Goal: Information Seeking & Learning: Compare options

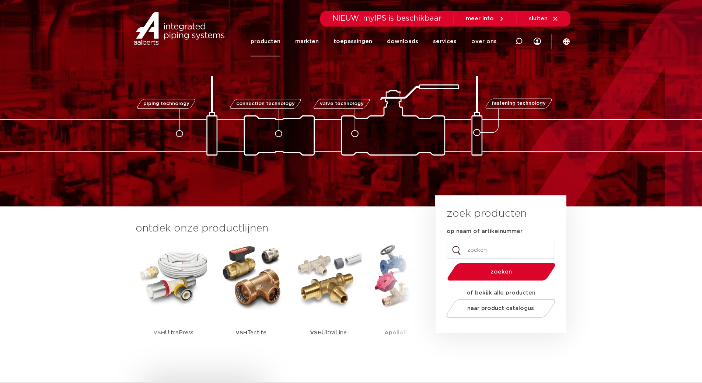
click at [278, 43] on link "producten" at bounding box center [266, 42] width 30 height 30
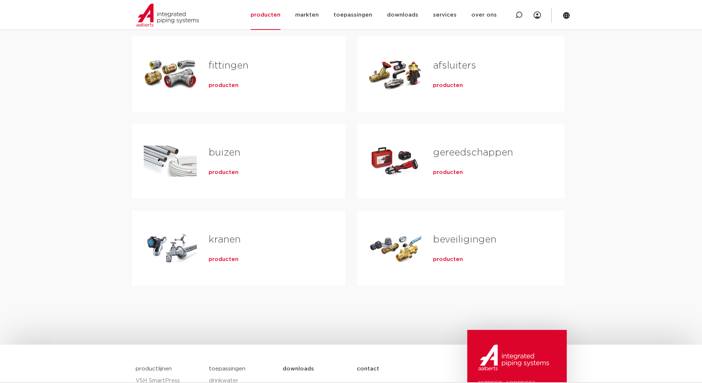
click at [227, 154] on link "buizen" at bounding box center [225, 153] width 32 height 10
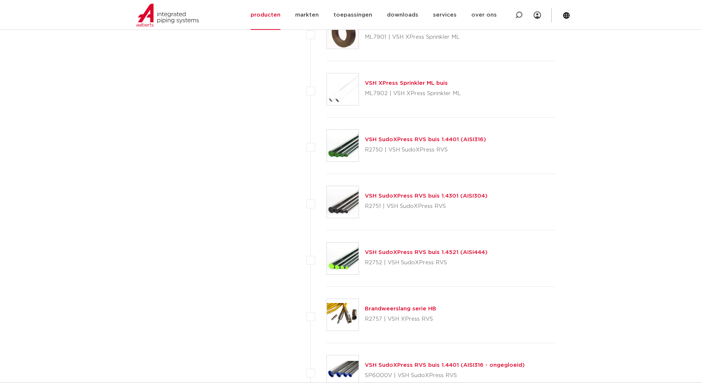
scroll to position [875, 0]
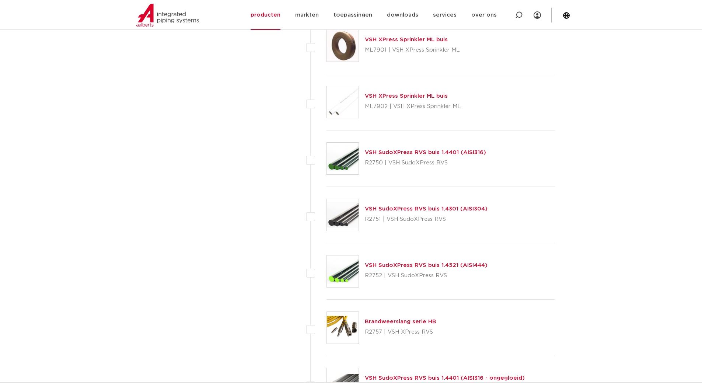
click at [393, 210] on link "VSH SudoXPress RVS buis 1.4301 (AISI304)" at bounding box center [426, 209] width 123 height 6
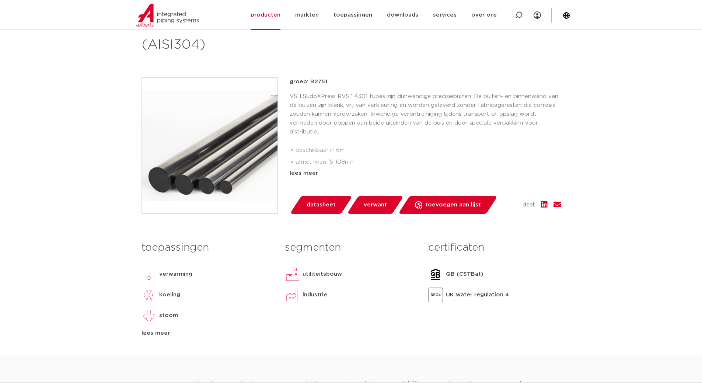
scroll to position [111, 0]
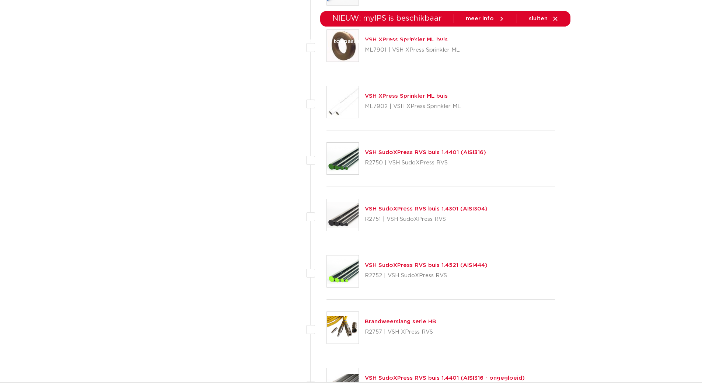
scroll to position [875, 0]
click at [416, 153] on link "VSH SudoXPress RVS buis 1.4401 (AISI316)" at bounding box center [425, 153] width 121 height 6
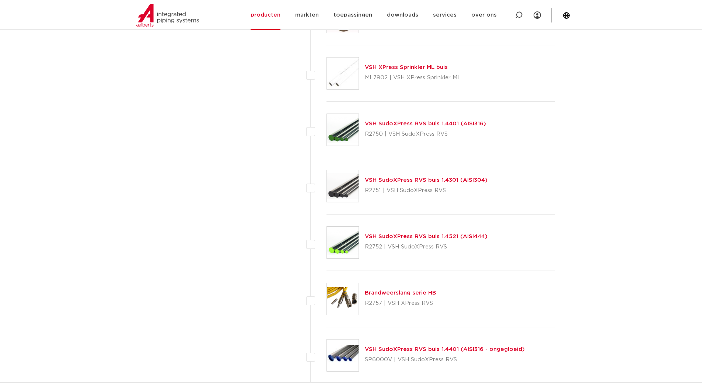
scroll to position [949, 0]
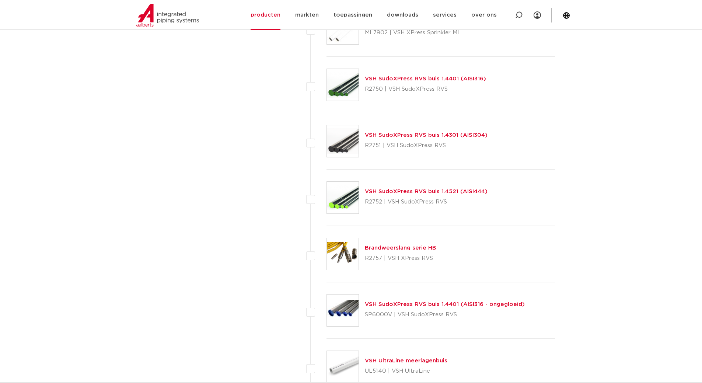
click at [392, 303] on link "VSH SudoXPress RVS buis 1.4401 (AISI316 - ongegloeid)" at bounding box center [445, 305] width 160 height 6
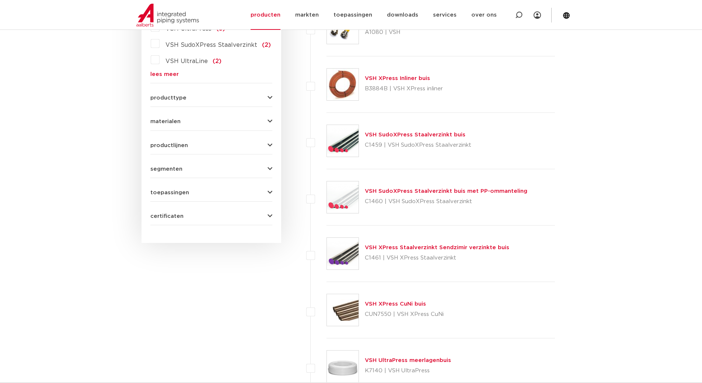
scroll to position [285, 0]
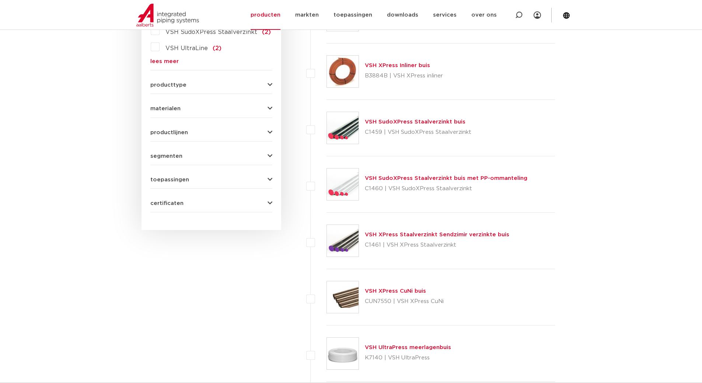
click at [267, 154] on button "segmenten" at bounding box center [211, 156] width 122 height 6
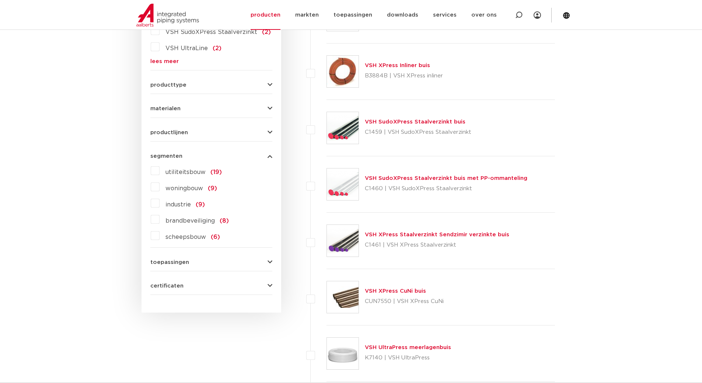
click at [160, 187] on label "woningbouw (9)" at bounding box center [189, 187] width 58 height 12
click at [0, 0] on input "woningbouw (9)" at bounding box center [0, 0] width 0 height 0
